Goal: Check status

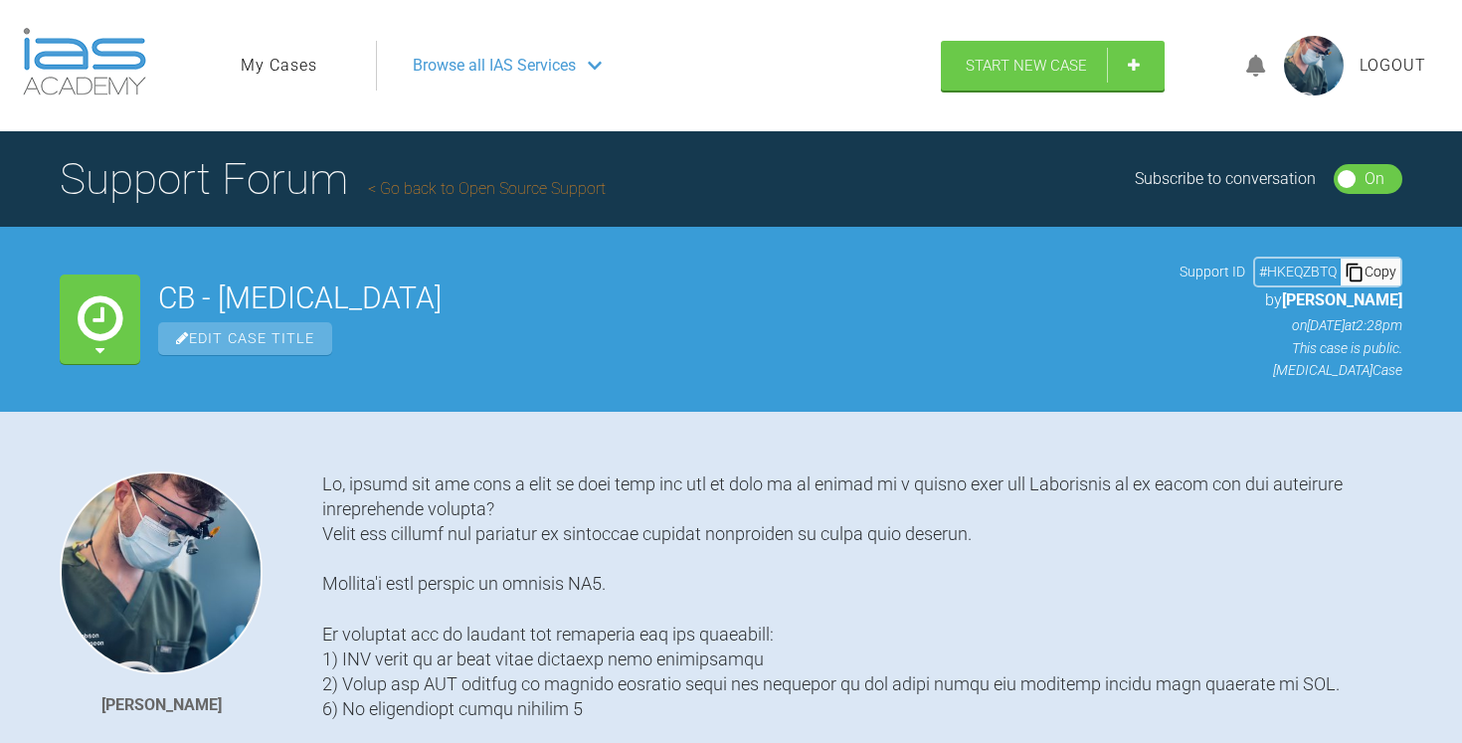
click at [290, 68] on link "My Cases" at bounding box center [279, 66] width 77 height 26
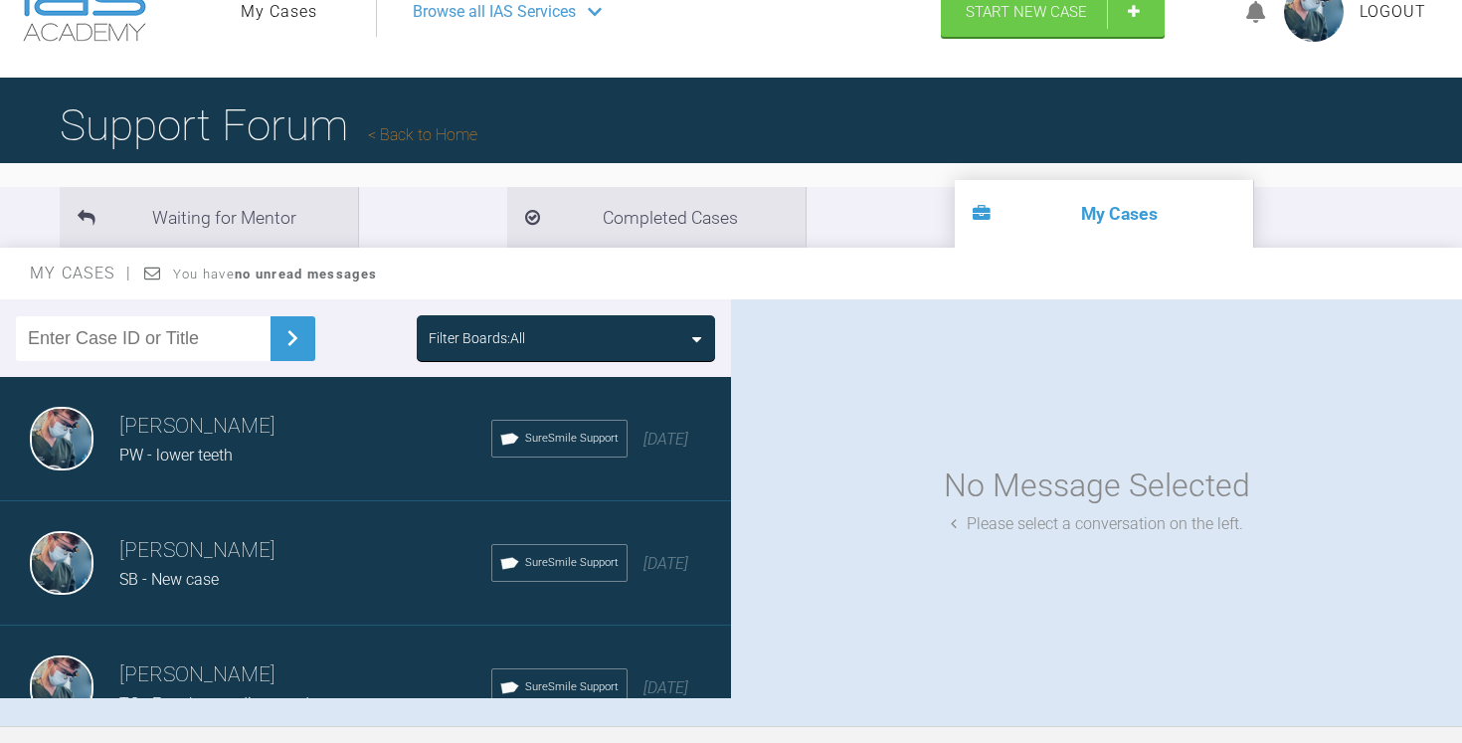
scroll to position [14, 0]
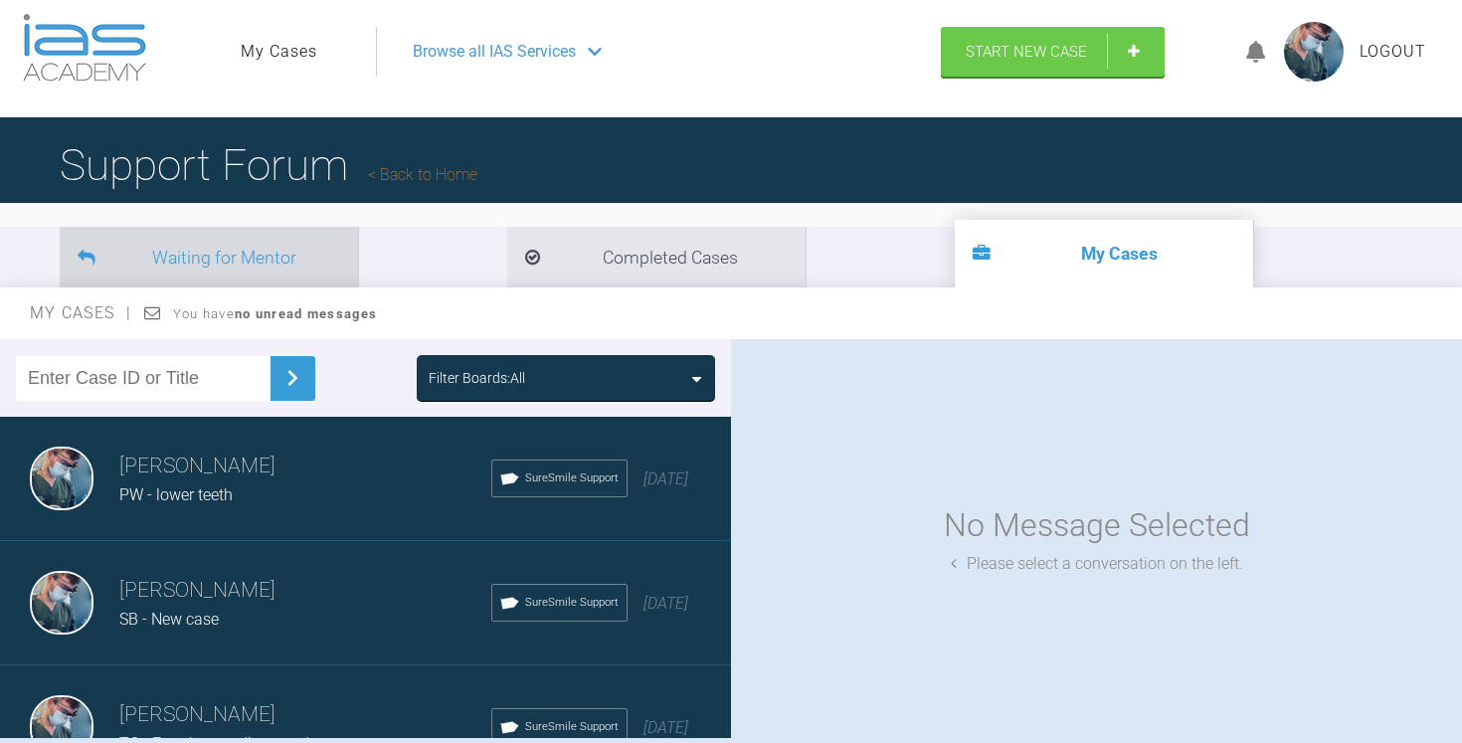
click at [276, 251] on li "Waiting for Mentor" at bounding box center [209, 257] width 298 height 61
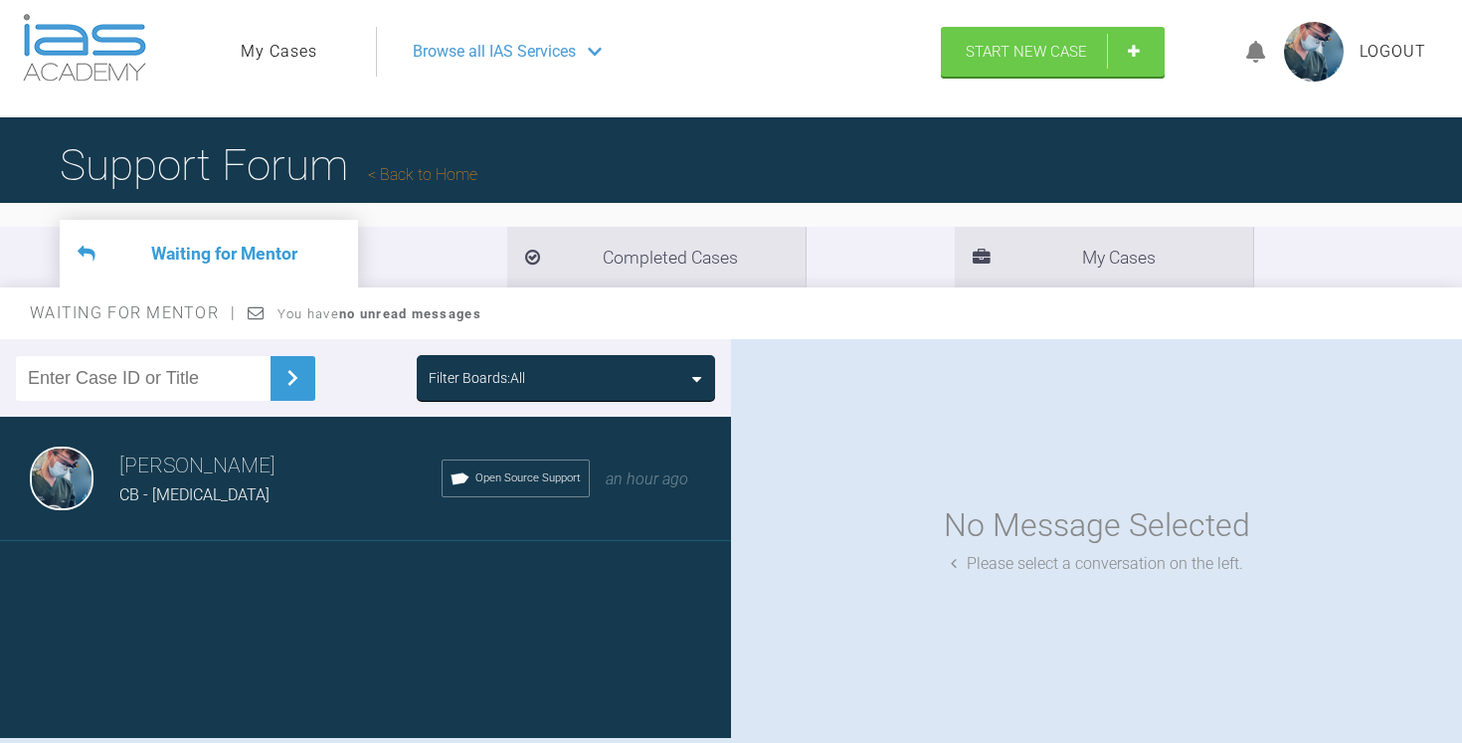
click at [276, 46] on link "My Cases" at bounding box center [279, 52] width 77 height 26
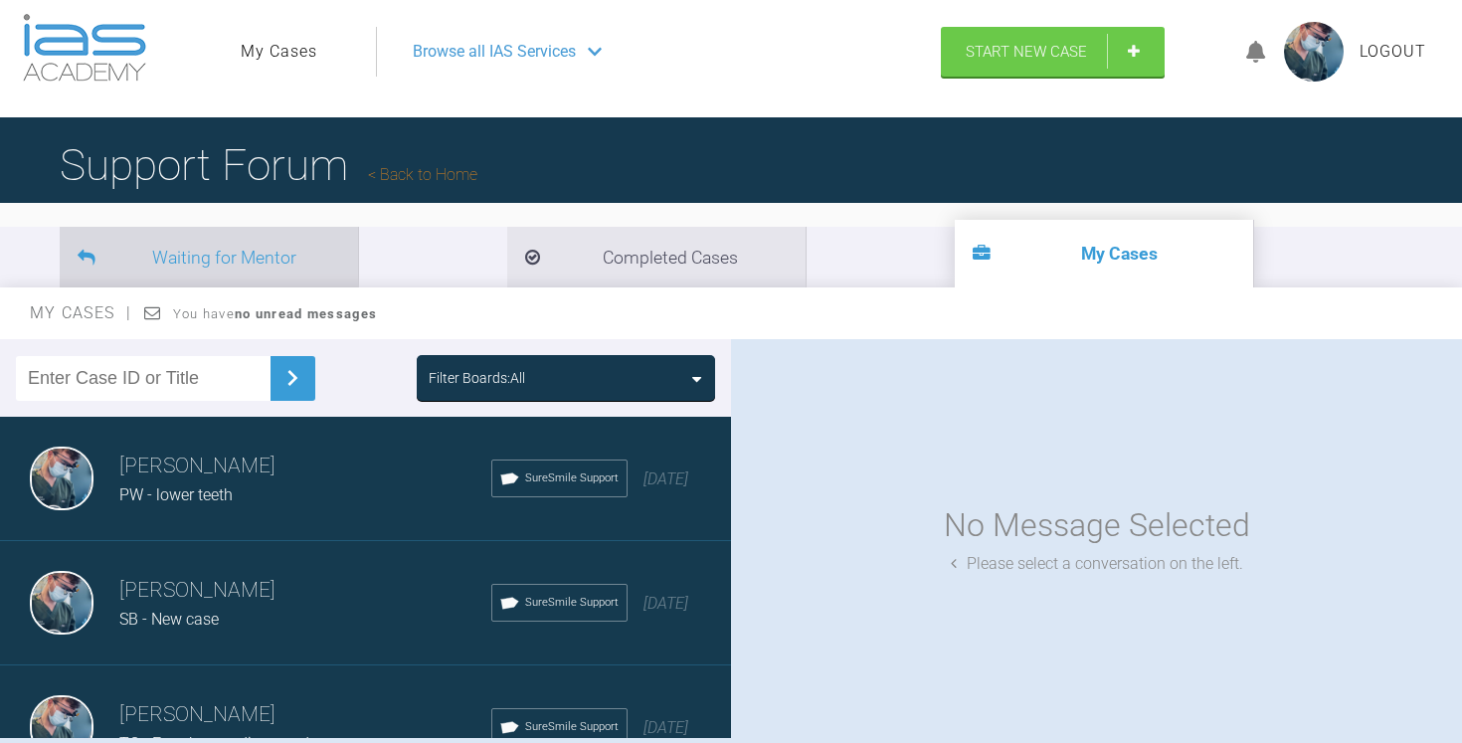
click at [241, 250] on li "Waiting for Mentor" at bounding box center [209, 257] width 298 height 61
